Goal: Transaction & Acquisition: Purchase product/service

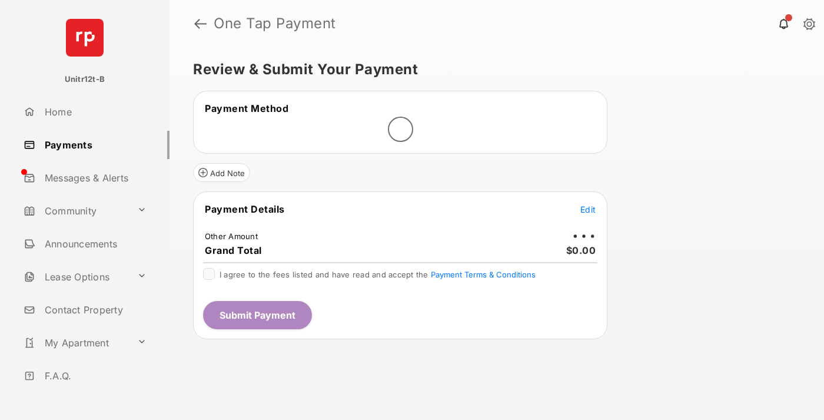
click at [588, 209] on span "Edit" at bounding box center [588, 209] width 15 height 10
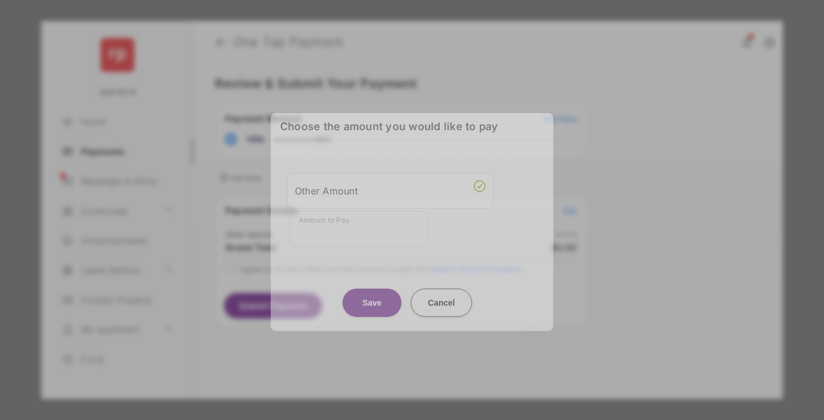
click at [390, 190] on div "Other Amount" at bounding box center [390, 190] width 191 height 20
type input "**"
click at [372, 291] on button "Save" at bounding box center [372, 302] width 59 height 28
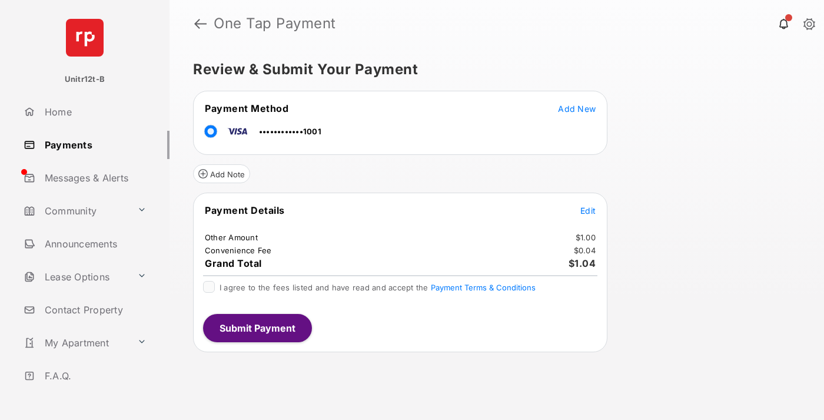
click at [588, 210] on span "Edit" at bounding box center [588, 210] width 15 height 10
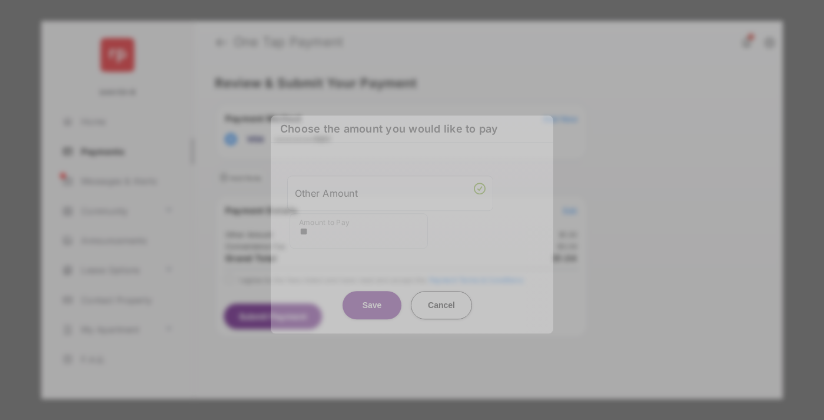
click at [372, 293] on button "Save" at bounding box center [372, 305] width 59 height 28
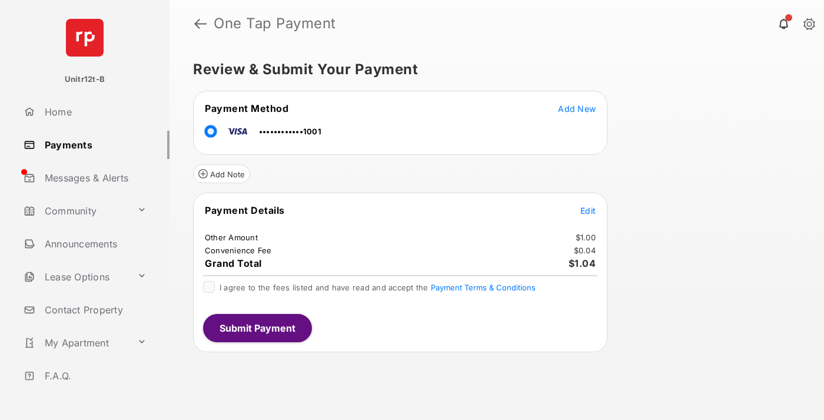
click at [257, 327] on button "Submit Payment" at bounding box center [257, 328] width 109 height 28
